Goal: Task Accomplishment & Management: Manage account settings

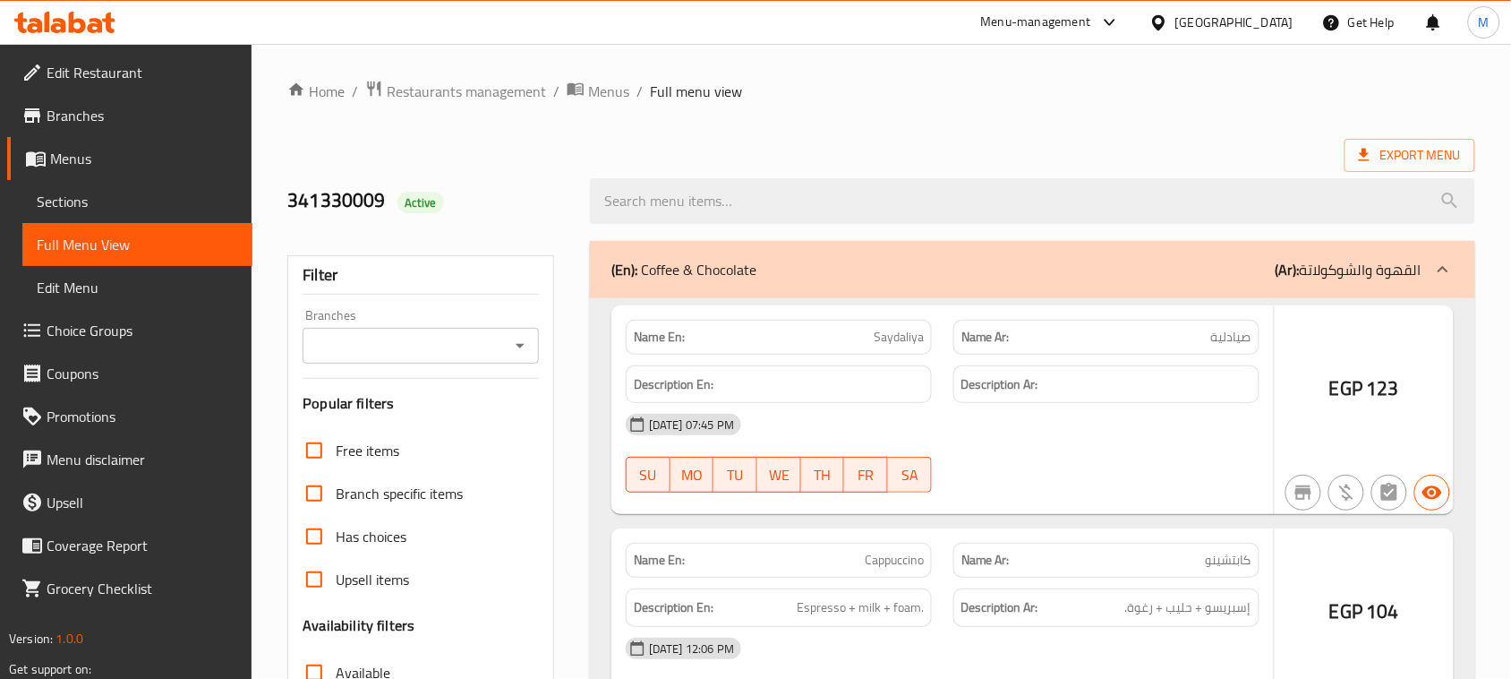
click at [313, 309] on div "Branches Branches" at bounding box center [421, 336] width 236 height 55
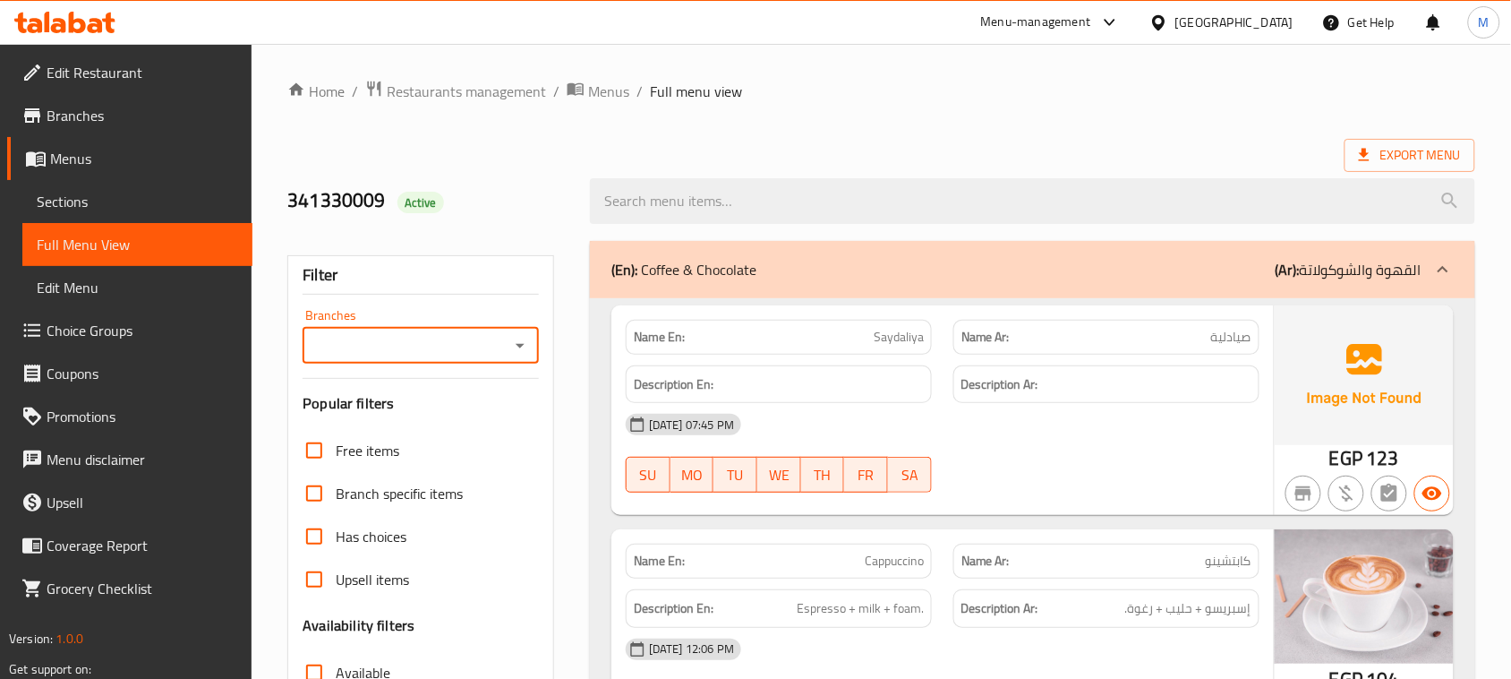
scroll to position [329, 0]
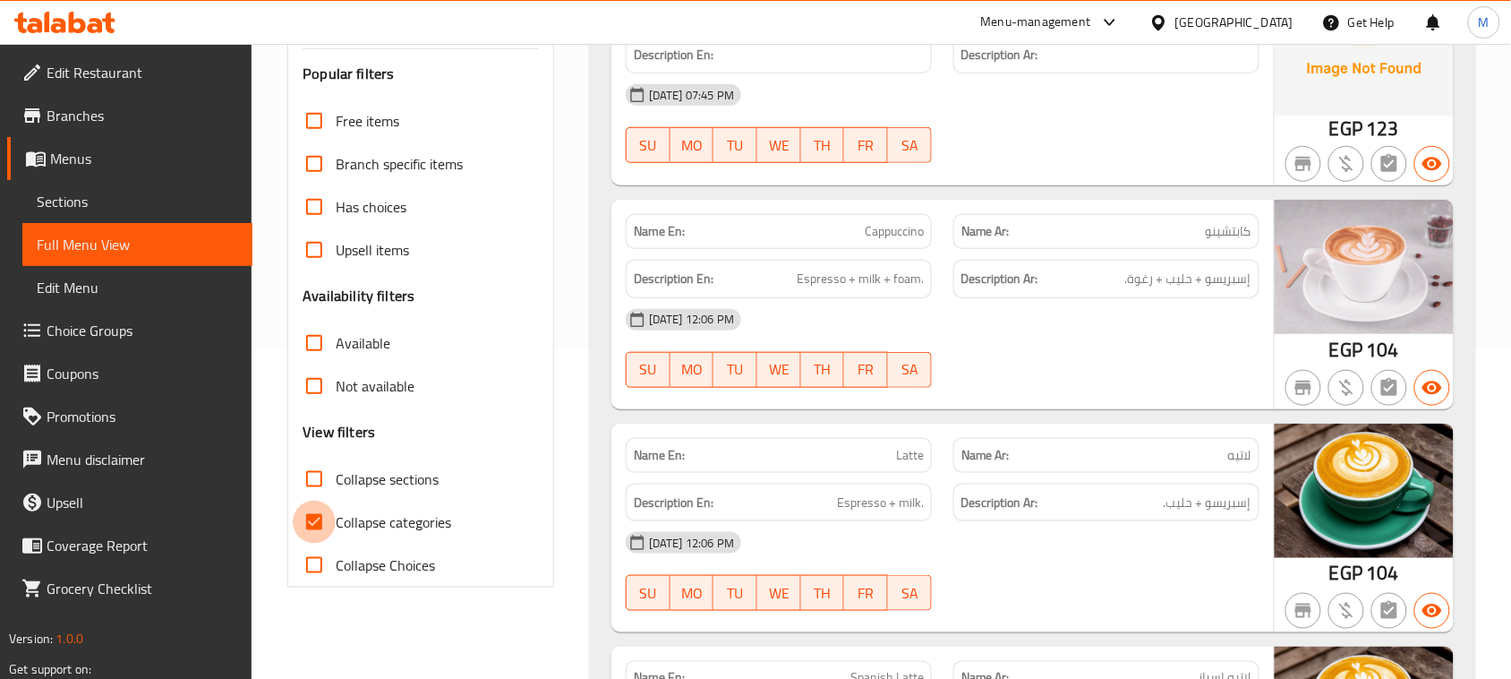
click at [315, 526] on input "Collapse categories" at bounding box center [314, 521] width 43 height 43
click at [320, 526] on input "Collapse categories" at bounding box center [314, 521] width 43 height 43
click at [316, 543] on input "Collapse categories" at bounding box center [314, 521] width 43 height 43
checkbox input "false"
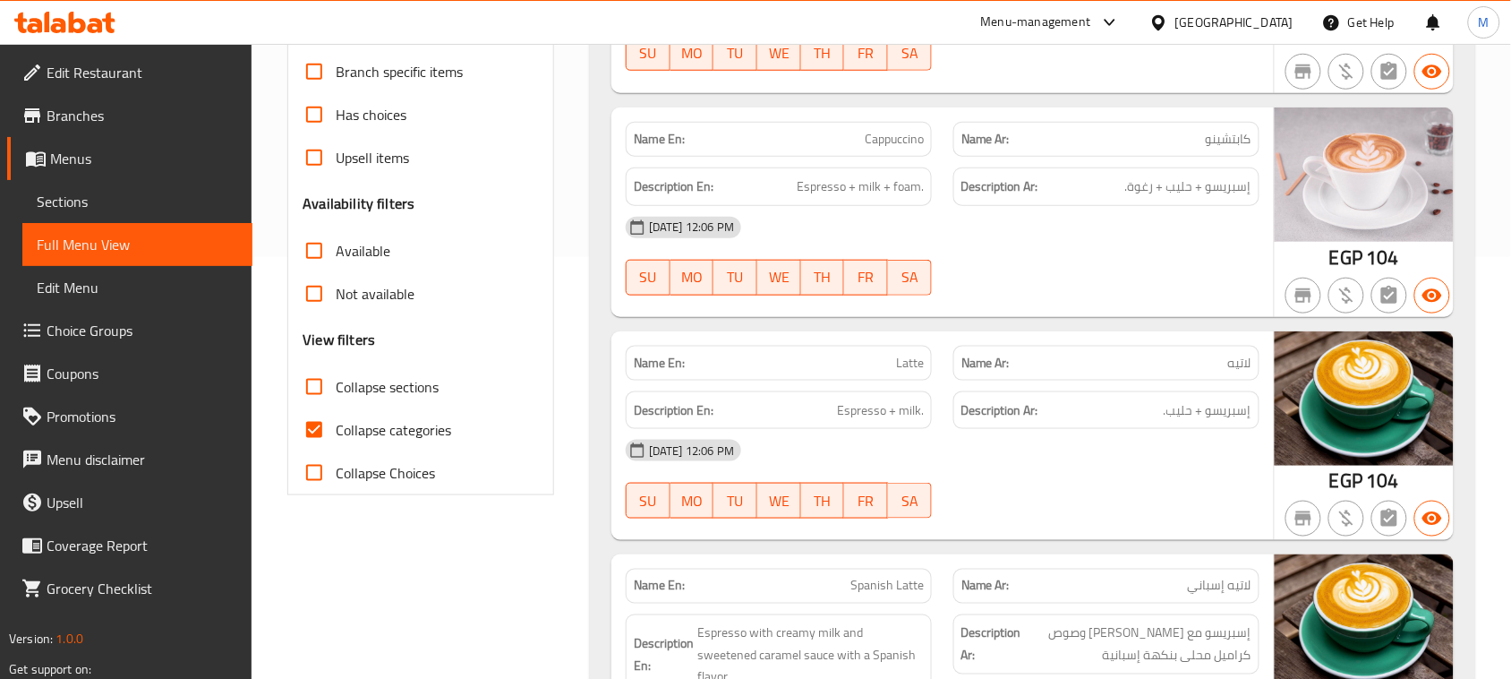
scroll to position [423, 0]
click at [305, 432] on input "Collapse categories" at bounding box center [314, 428] width 43 height 43
checkbox input "false"
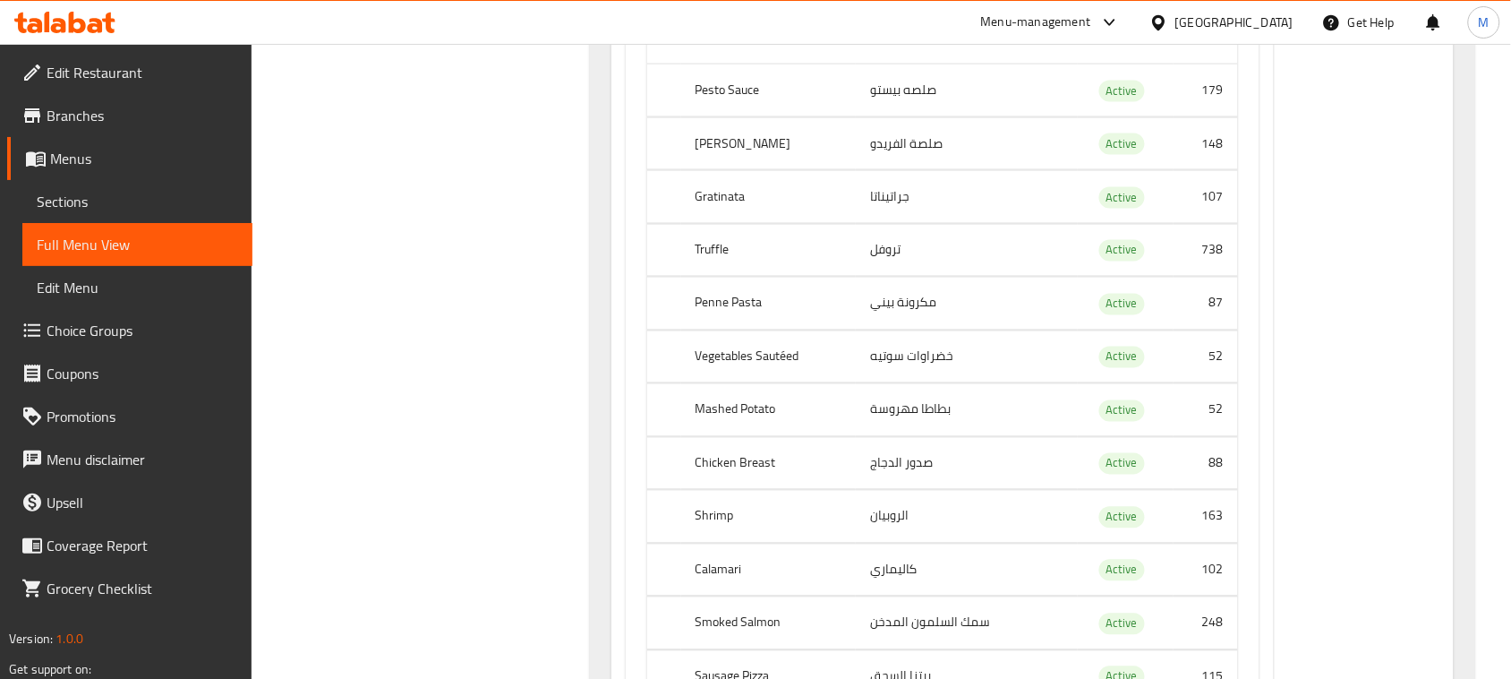
scroll to position [176155, 0]
